Goal: Transaction & Acquisition: Purchase product/service

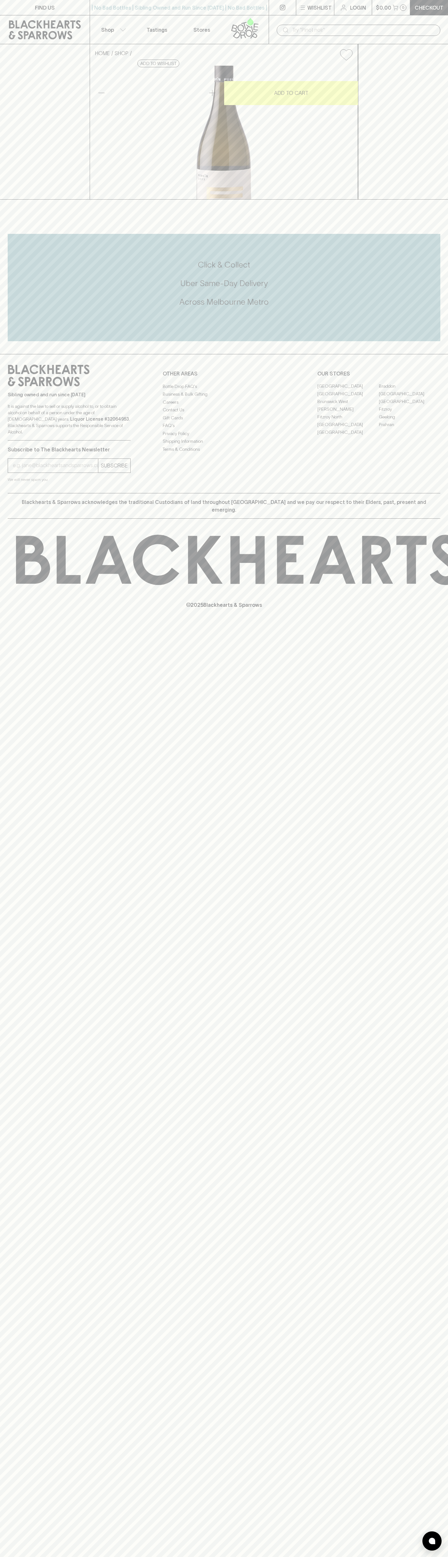
click at [294, 25] on input "text" at bounding box center [363, 30] width 143 height 10
click at [423, 1236] on div "FIND US | No Bad Bottles | Sibling Owned and Run Since [DATE] | No Bad Bottles …" at bounding box center [224, 778] width 448 height 1557
click at [339, 1557] on html "FIND US | No Bad Bottles | Sibling Owned and Run Since 2006 | No Bad Bottles | …" at bounding box center [224, 778] width 448 height 1557
click at [10, 185] on div "HOME SHOP Fervor Funka Riche Chardonnay 2022 $34.00 Add to wishlist 10% discoun…" at bounding box center [224, 121] width 448 height 155
